Goal: Information Seeking & Learning: Learn about a topic

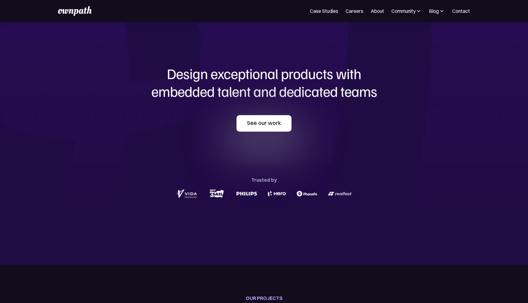
click at [262, 130] on link "See our work" at bounding box center [263, 123] width 55 height 16
click at [322, 13] on link "Case Studies" at bounding box center [324, 10] width 28 height 7
